Goal: Information Seeking & Learning: Find specific fact

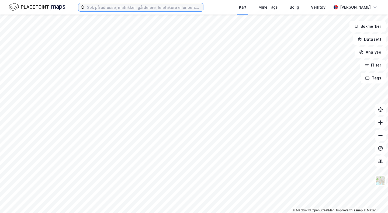
click at [142, 8] on input at bounding box center [144, 7] width 118 height 8
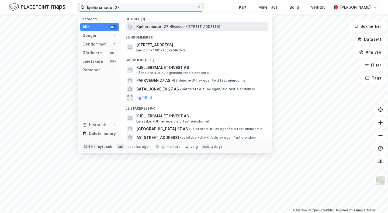
type input "kjellersmauet 27"
click at [156, 29] on span "Kjellersmauet 27" at bounding box center [152, 26] width 32 height 6
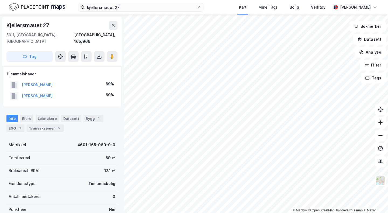
click at [42, 127] on div "Info [PERSON_NAME] Datasett Bygg 1 ESG 3 Transaksjoner 5" at bounding box center [62, 121] width 124 height 26
click at [40, 125] on div "Transaksjoner 5" at bounding box center [45, 129] width 37 height 8
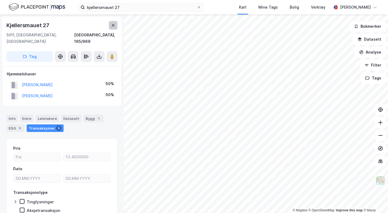
click at [111, 24] on button at bounding box center [113, 25] width 9 height 9
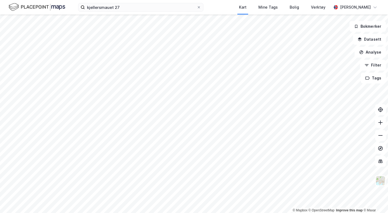
click at [125, 13] on div "kjellersmauet 27 Kart Mine Tags Bolig Verktøy [PERSON_NAME]" at bounding box center [194, 7] width 388 height 15
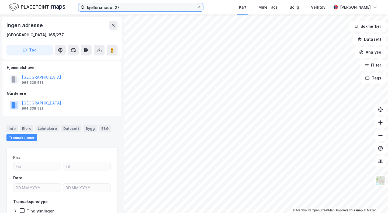
click at [122, 11] on input "kjellersmauet 27" at bounding box center [141, 7] width 112 height 8
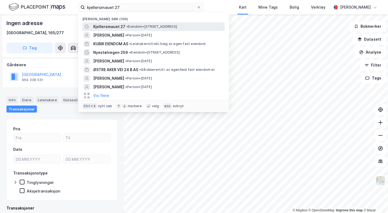
click at [130, 25] on span "• Eiendom • [STREET_ADDRESS]" at bounding box center [152, 27] width 51 height 4
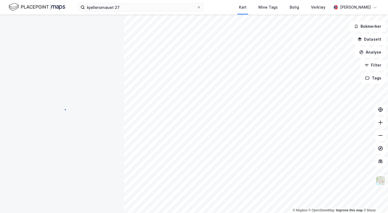
scroll to position [20, 0]
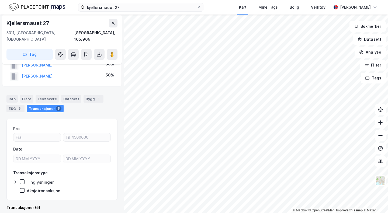
click at [97, 54] on div "[STREET_ADDRESS], 165/969 Tag" at bounding box center [62, 40] width 120 height 50
click at [98, 54] on icon at bounding box center [99, 55] width 5 height 2
click at [89, 72] on div "Last ned matrikkelrapport" at bounding box center [79, 74] width 45 height 4
click at [385, 125] on button at bounding box center [380, 122] width 11 height 11
click at [383, 124] on icon at bounding box center [380, 122] width 5 height 5
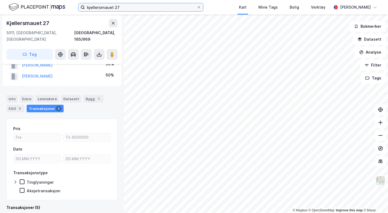
click at [140, 9] on input "kjellersmauet 27" at bounding box center [141, 7] width 112 height 8
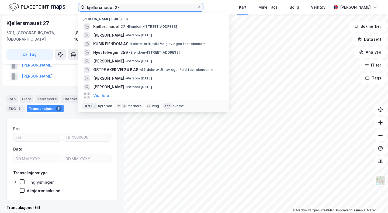
click at [140, 9] on input "kjellersmauet 27" at bounding box center [141, 7] width 112 height 8
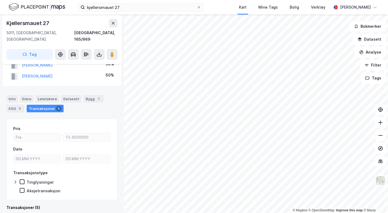
click at [93, 119] on div "Pris Dato Transaksjonstype Tinglysninger Aksjetransaksjon" at bounding box center [61, 159] width 111 height 81
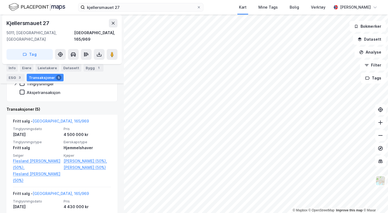
scroll to position [118, 0]
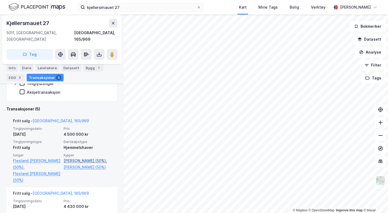
click at [80, 158] on link "[PERSON_NAME] (50%)," at bounding box center [87, 161] width 47 height 6
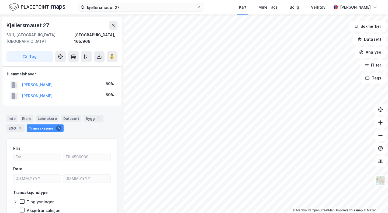
scroll to position [20, 0]
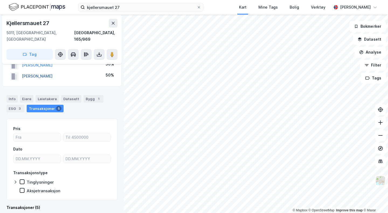
click at [0, 0] on button "[PERSON_NAME]" at bounding box center [0, 0] width 0 height 0
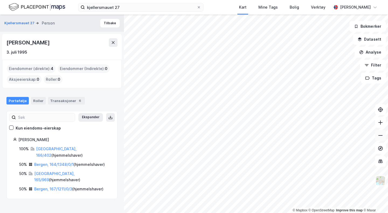
click at [380, 136] on icon at bounding box center [380, 135] width 5 height 5
click at [381, 121] on icon at bounding box center [381, 123] width 1 height 4
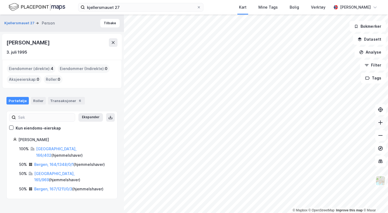
click at [381, 121] on icon at bounding box center [381, 123] width 1 height 4
click at [383, 121] on icon at bounding box center [380, 122] width 5 height 5
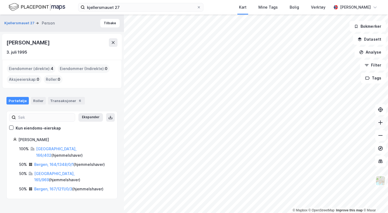
click at [382, 122] on icon at bounding box center [381, 122] width 4 height 1
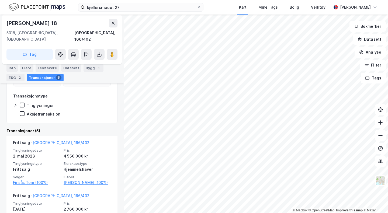
scroll to position [106, 0]
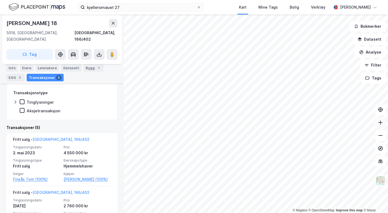
click at [384, 124] on button at bounding box center [380, 122] width 11 height 11
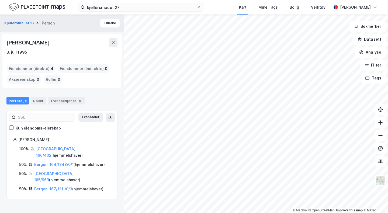
drag, startPoint x: 54, startPoint y: 43, endPoint x: 0, endPoint y: 42, distance: 54.5
click at [0, 42] on div "Kjellersmauet 27 Person [PERSON_NAME] [DATE] Eiendommer (direkte) : 4 Eiendomme…" at bounding box center [62, 114] width 124 height 199
copy div "[PERSON_NAME]"
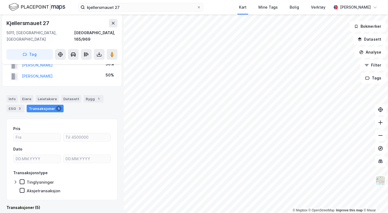
scroll to position [25, 0]
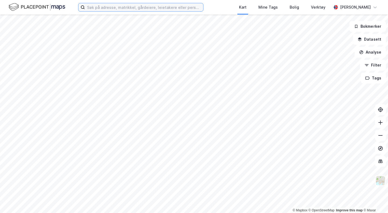
click at [149, 8] on input at bounding box center [144, 7] width 118 height 8
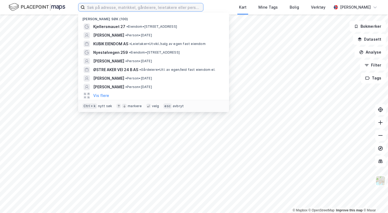
paste input "Birgitte Kolrud"
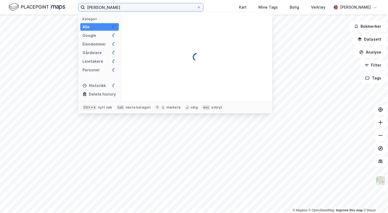
drag, startPoint x: 97, startPoint y: 8, endPoint x: 65, endPoint y: 2, distance: 32.6
click at [65, 2] on div "Birgitte Kolrud Kategori Alle Google Eiendommer Gårdeiere Leietakere Personer H…" at bounding box center [194, 7] width 388 height 15
type input "Birgitte Kolrud"
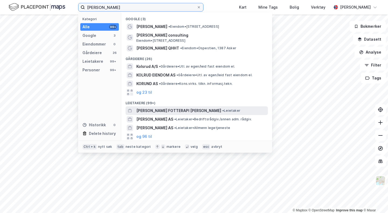
scroll to position [45, 0]
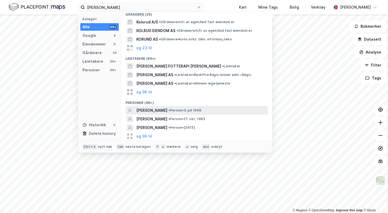
click at [197, 110] on span "• Person • 3. juli 1969" at bounding box center [185, 110] width 33 height 4
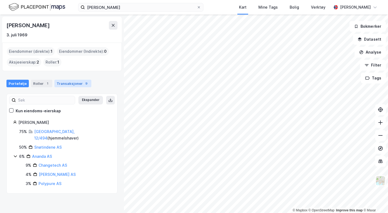
click at [74, 82] on div "Transaksjoner 9" at bounding box center [72, 84] width 37 height 8
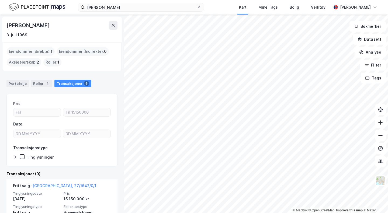
click at [27, 60] on div "Aksjeeierskap : 2" at bounding box center [24, 62] width 35 height 9
click at [21, 54] on div "Eiendommer (direkte) : 1" at bounding box center [31, 51] width 48 height 9
click at [18, 83] on div "Portefølje" at bounding box center [17, 84] width 22 height 8
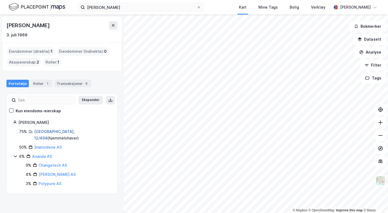
click at [42, 132] on link "Oslo, 12/494" at bounding box center [54, 134] width 40 height 11
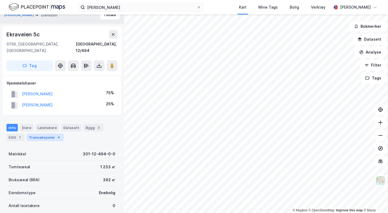
click at [50, 134] on div "Transaksjoner 4" at bounding box center [45, 138] width 37 height 8
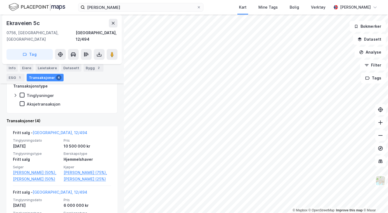
scroll to position [125, 0]
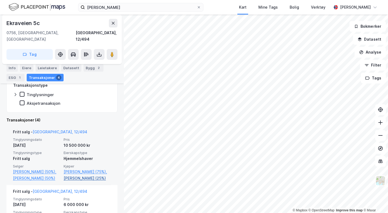
click at [67, 175] on link "Rosen Erik (25%)" at bounding box center [87, 178] width 47 height 6
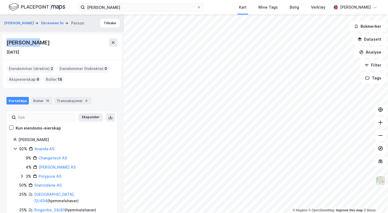
drag, startPoint x: 40, startPoint y: 43, endPoint x: 0, endPoint y: 42, distance: 39.9
click at [0, 42] on div "KOLRUD BIRGITTE Ekraveien 5c Person Tilbake Erik Rosen 8. juli 1964 Eiendommer …" at bounding box center [62, 114] width 124 height 199
copy div "Erik Rosen"
